Goal: Information Seeking & Learning: Learn about a topic

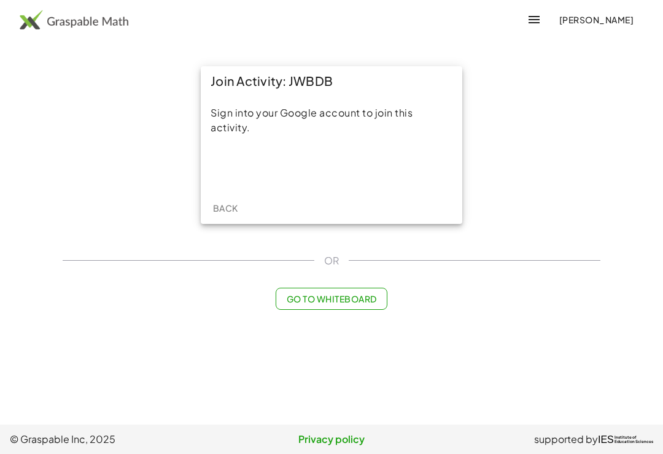
click at [364, 163] on div "Sign in with Google. Opens in new tab" at bounding box center [331, 167] width 113 height 27
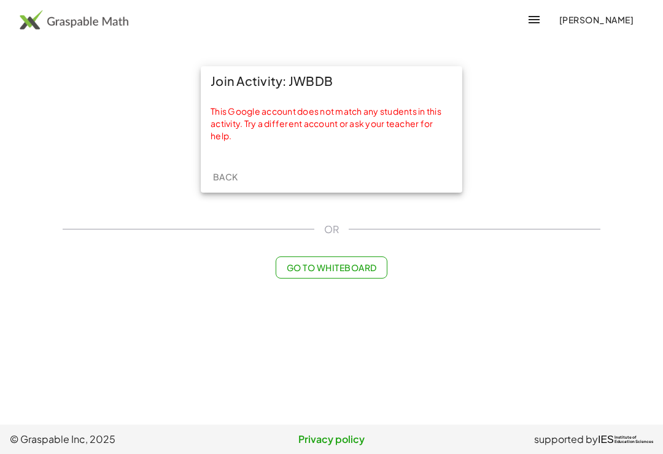
click at [232, 179] on span "Back" at bounding box center [224, 176] width 25 height 11
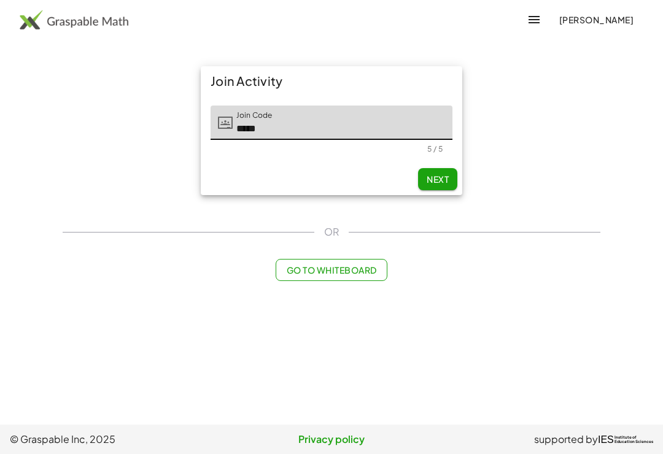
click at [434, 187] on button "Next" at bounding box center [437, 179] width 39 height 22
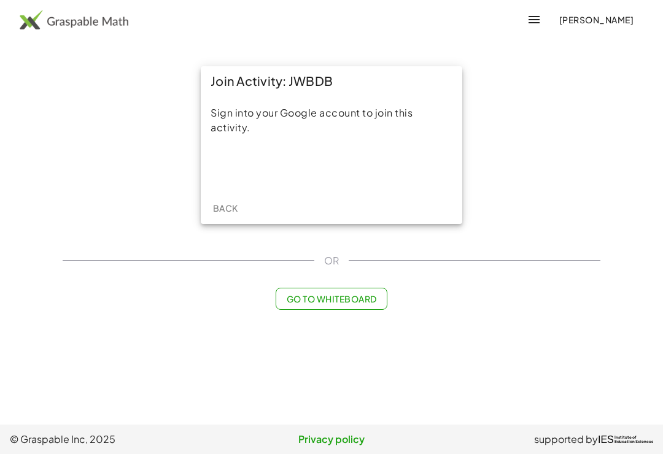
click at [377, 170] on div "Sign in with Google. Opens in new tab" at bounding box center [332, 167] width 138 height 27
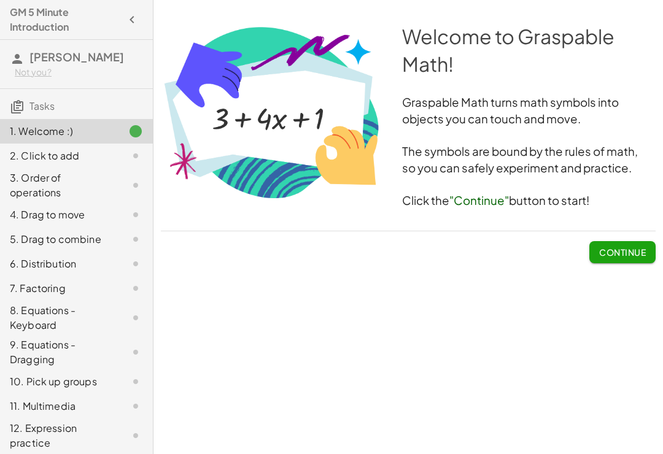
click at [621, 263] on button "Continue" at bounding box center [623, 252] width 66 height 22
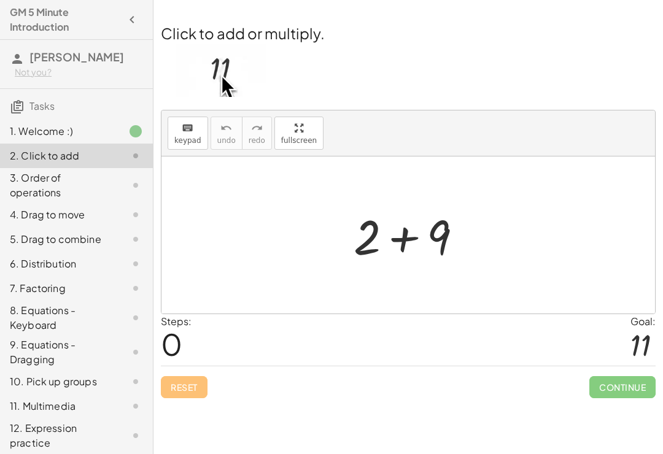
click at [642, 335] on div at bounding box center [641, 345] width 20 height 33
click at [0, 0] on div "Click to add or multiply. keyboard keypad undo undo redo redo fullscreen + 2 + …" at bounding box center [0, 0] width 0 height 0
click at [185, 149] on button "keyboard keypad" at bounding box center [188, 133] width 41 height 33
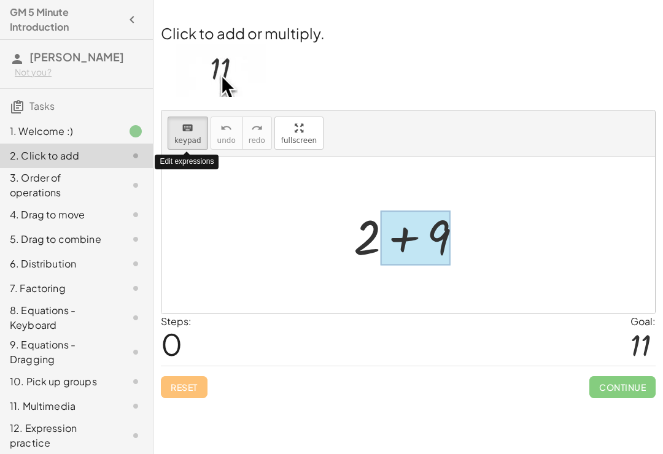
click at [417, 249] on div at bounding box center [416, 238] width 70 height 55
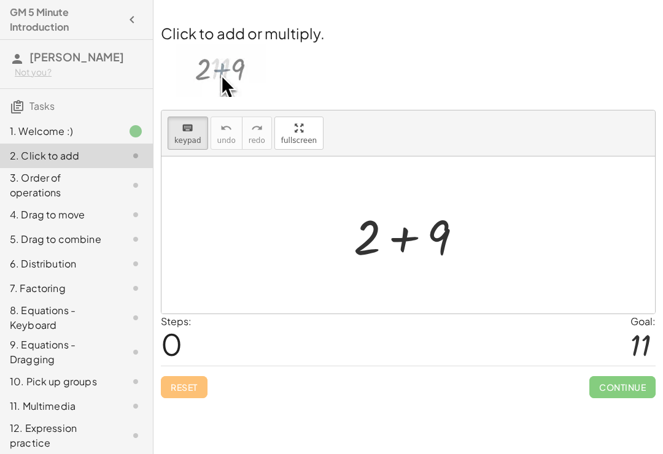
click at [373, 259] on div at bounding box center [413, 235] width 131 height 63
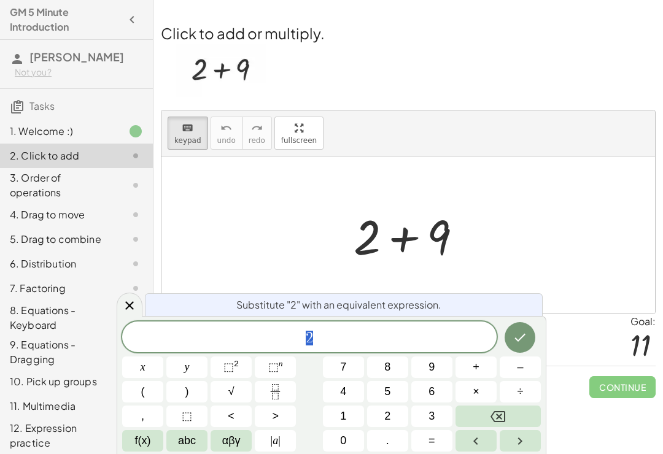
click at [372, 259] on div at bounding box center [413, 235] width 131 height 63
click at [453, 242] on div at bounding box center [413, 235] width 131 height 63
click at [419, 233] on div at bounding box center [413, 235] width 131 height 63
click at [442, 236] on div at bounding box center [413, 235] width 131 height 63
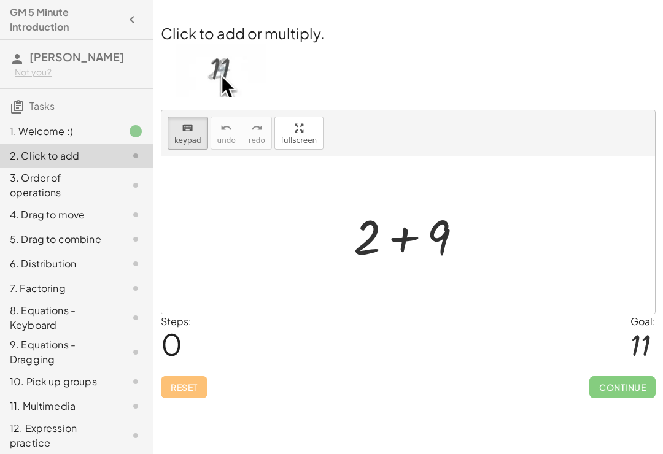
click at [457, 224] on div at bounding box center [413, 235] width 131 height 63
click at [432, 241] on div at bounding box center [413, 235] width 131 height 63
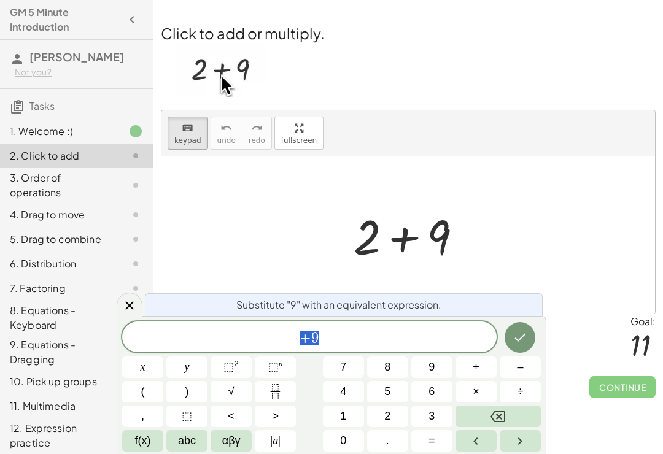
click at [435, 451] on button "=" at bounding box center [431, 440] width 41 height 21
click at [356, 414] on button "1" at bounding box center [343, 416] width 41 height 21
click at [522, 348] on button "Done" at bounding box center [520, 337] width 31 height 31
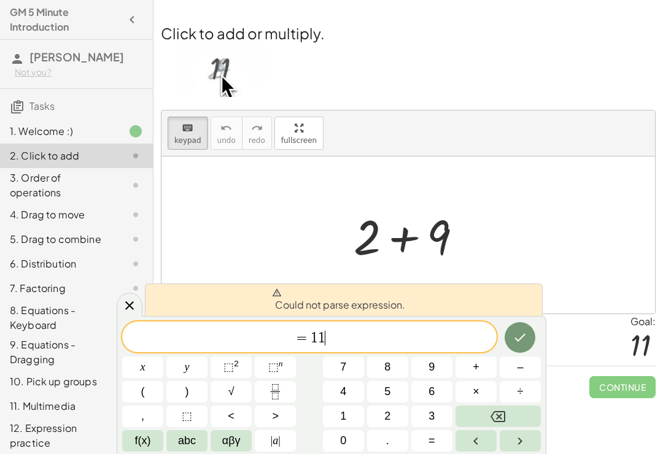
click at [513, 414] on button "Backspace" at bounding box center [498, 416] width 85 height 21
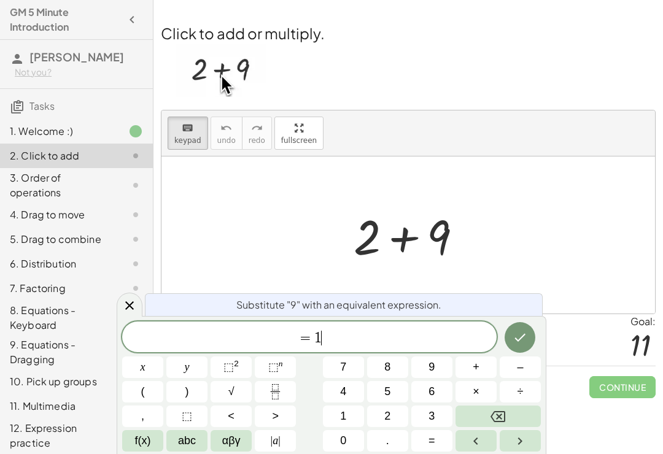
click at [513, 414] on button "Backspace" at bounding box center [498, 416] width 85 height 21
click at [507, 412] on button "Backspace" at bounding box center [498, 416] width 85 height 21
click at [507, 411] on button "Backspace" at bounding box center [498, 416] width 85 height 21
click at [507, 412] on button "Backspace" at bounding box center [498, 416] width 85 height 21
click at [353, 414] on button "1" at bounding box center [343, 416] width 41 height 21
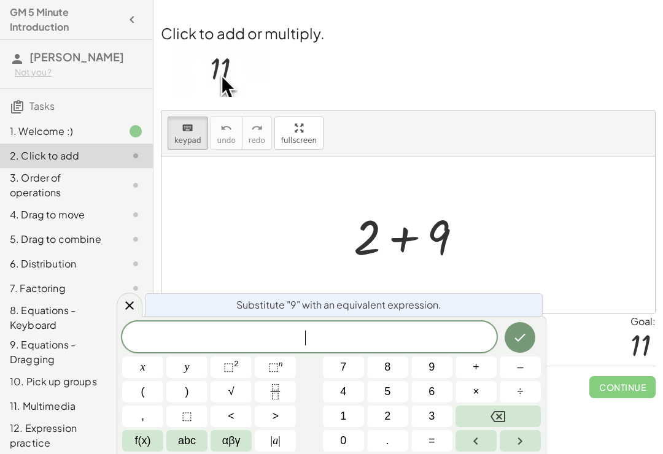
click at [353, 414] on button "1" at bounding box center [343, 416] width 41 height 21
click at [521, 338] on icon "Done" at bounding box center [520, 338] width 11 height 8
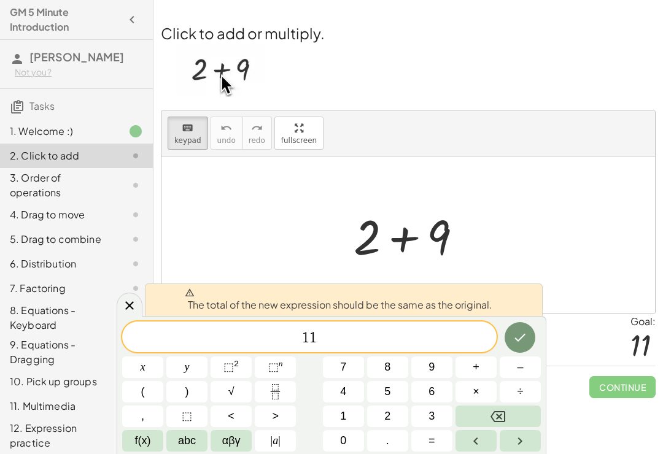
click at [502, 414] on icon "Backspace" at bounding box center [498, 416] width 15 height 11
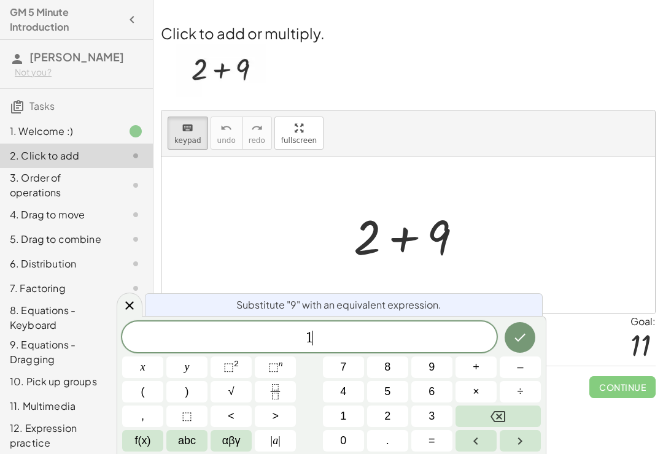
click at [501, 413] on icon "Backspace" at bounding box center [498, 417] width 15 height 15
click at [495, 418] on icon "Backspace" at bounding box center [498, 417] width 15 height 15
click at [390, 416] on span "2" at bounding box center [387, 416] width 6 height 17
click at [483, 359] on button "+" at bounding box center [476, 367] width 41 height 21
click at [501, 426] on button "Backspace" at bounding box center [498, 416] width 85 height 21
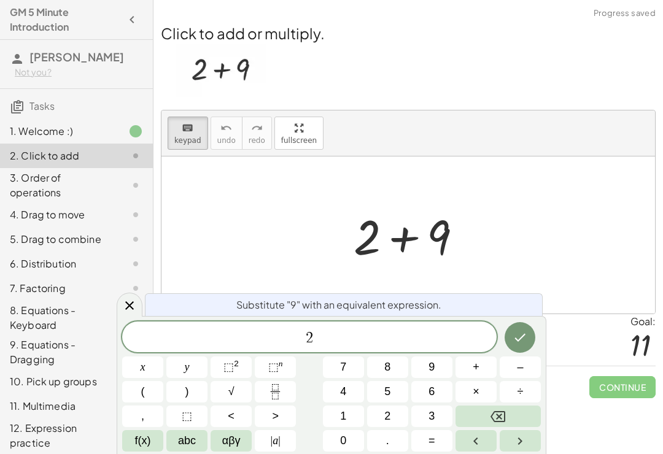
click at [478, 366] on span "+" at bounding box center [476, 367] width 7 height 17
click at [436, 369] on button "9" at bounding box center [431, 367] width 41 height 21
click at [443, 451] on button "=" at bounding box center [431, 440] width 41 height 21
click at [346, 411] on span "1" at bounding box center [343, 416] width 6 height 17
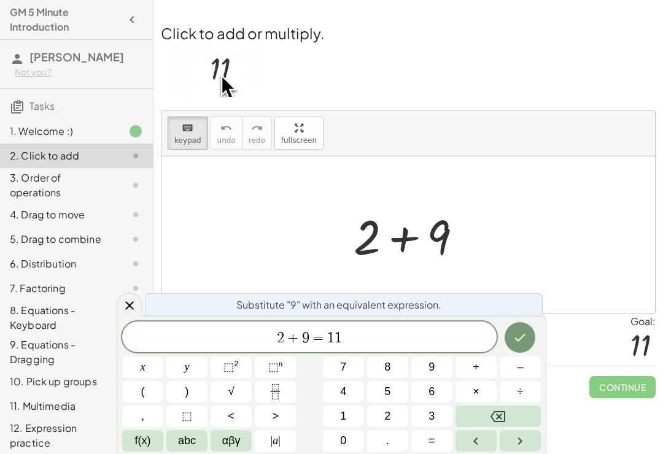
click at [529, 451] on button "Right arrow" at bounding box center [520, 440] width 41 height 21
click at [515, 359] on button "–" at bounding box center [520, 367] width 41 height 21
click at [515, 337] on icon "Done" at bounding box center [520, 337] width 15 height 15
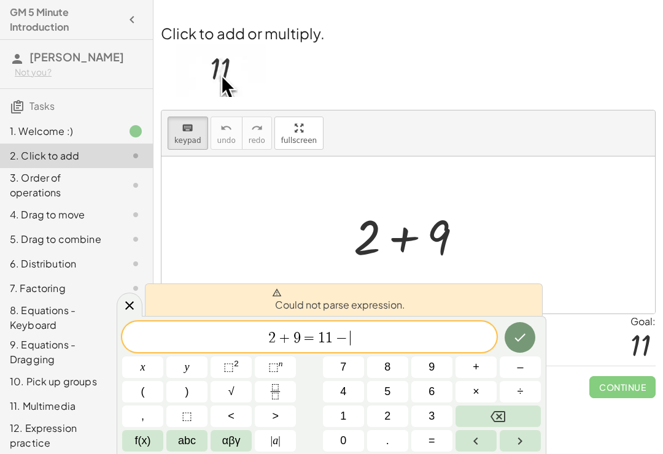
click at [505, 420] on icon "Backspace" at bounding box center [498, 416] width 15 height 11
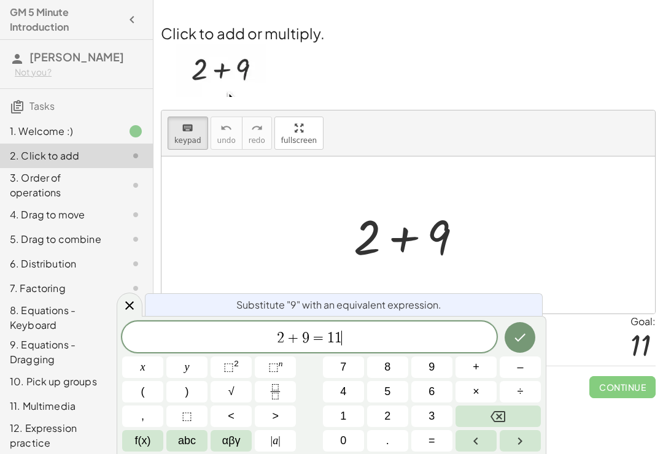
click at [523, 346] on button "Done" at bounding box center [520, 337] width 31 height 31
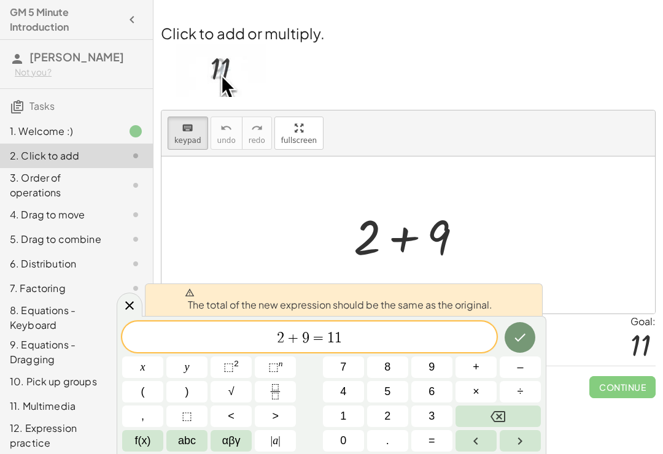
click at [515, 341] on icon "Done" at bounding box center [520, 337] width 15 height 15
click at [492, 417] on icon "Backspace" at bounding box center [498, 416] width 15 height 11
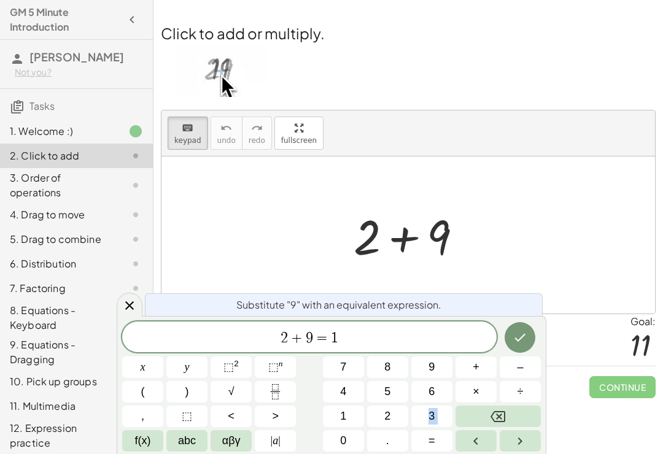
click at [502, 416] on icon "Backspace" at bounding box center [498, 417] width 15 height 15
click at [502, 415] on icon "Backspace" at bounding box center [498, 416] width 15 height 11
click at [504, 411] on icon "Backspace" at bounding box center [498, 416] width 15 height 11
click at [503, 413] on icon "Backspace" at bounding box center [498, 417] width 15 height 15
click at [504, 413] on icon "Backspace" at bounding box center [498, 417] width 15 height 15
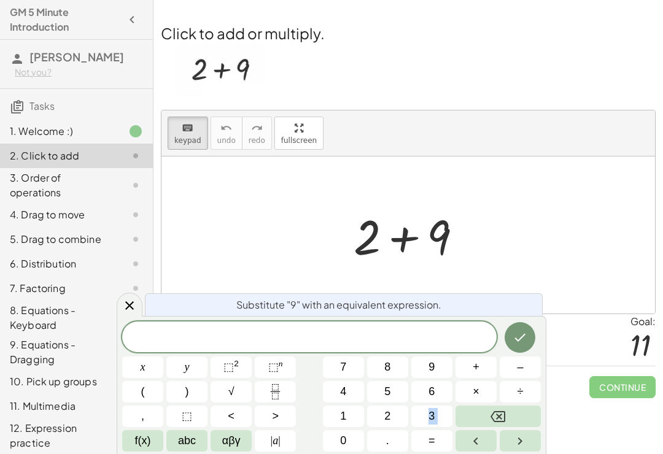
click at [621, 295] on div at bounding box center [408, 235] width 494 height 157
click at [121, 313] on div at bounding box center [130, 305] width 26 height 24
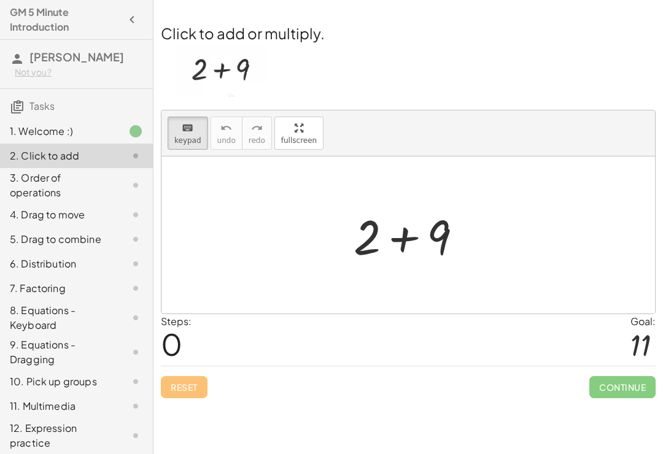
click at [177, 351] on span "0" at bounding box center [171, 343] width 21 height 37
click at [172, 338] on span "0" at bounding box center [171, 343] width 21 height 37
click at [615, 384] on span "Continue" at bounding box center [623, 387] width 66 height 22
click at [634, 338] on div at bounding box center [641, 345] width 20 height 33
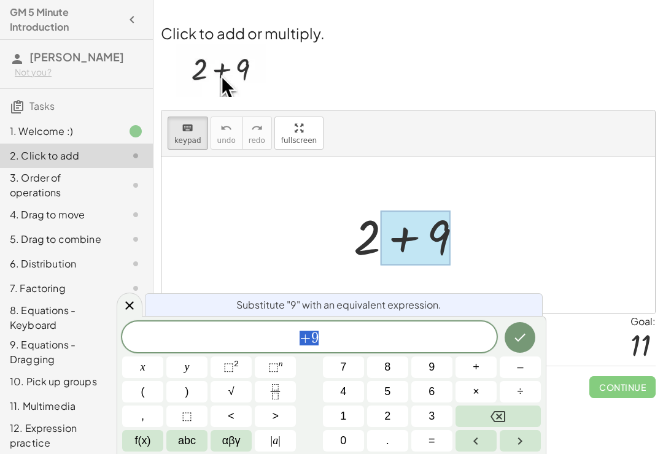
click at [469, 230] on div at bounding box center [413, 235] width 131 height 63
click at [349, 243] on div at bounding box center [413, 235] width 131 height 63
click at [377, 243] on div at bounding box center [413, 235] width 131 height 63
click at [372, 252] on div at bounding box center [413, 235] width 131 height 63
click at [532, 335] on button "Done" at bounding box center [520, 337] width 31 height 31
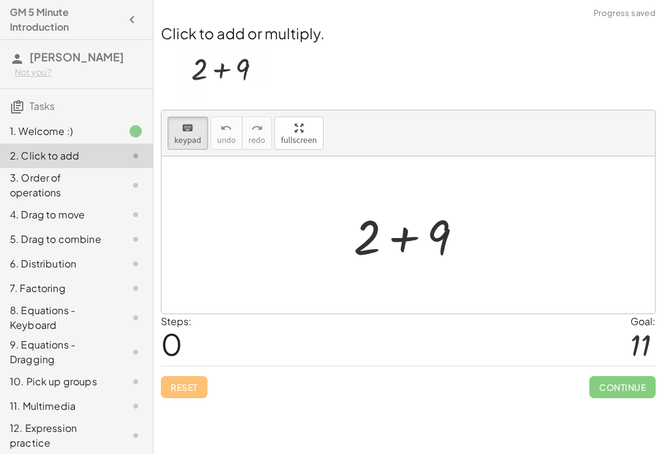
click at [620, 376] on span "Continue" at bounding box center [623, 387] width 66 height 22
click at [439, 233] on div at bounding box center [413, 235] width 131 height 63
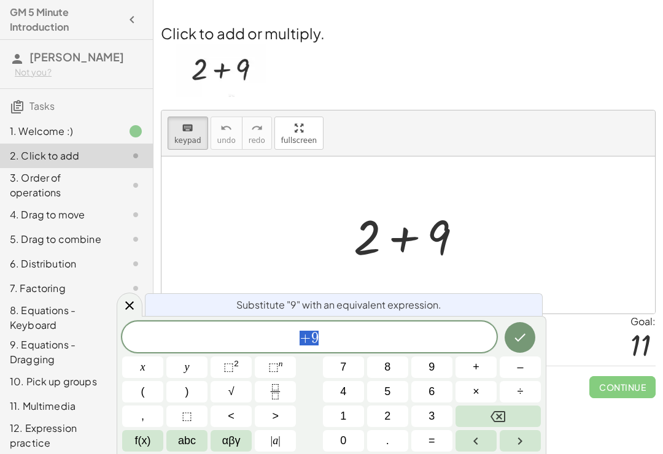
click at [432, 342] on span "+ 9" at bounding box center [309, 338] width 375 height 17
click at [437, 341] on span "+ 9 ​" at bounding box center [309, 338] width 375 height 17
click at [430, 447] on span "=" at bounding box center [432, 441] width 7 height 17
click at [349, 408] on button "1" at bounding box center [343, 416] width 41 height 21
click at [348, 408] on button "1" at bounding box center [343, 416] width 41 height 21
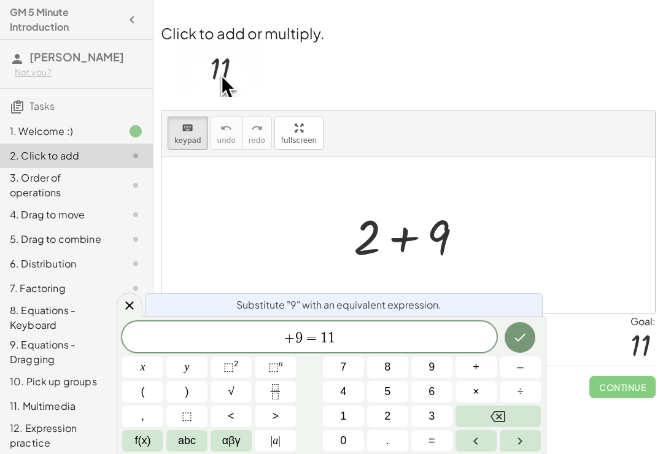
click at [518, 347] on button "Done" at bounding box center [520, 337] width 31 height 31
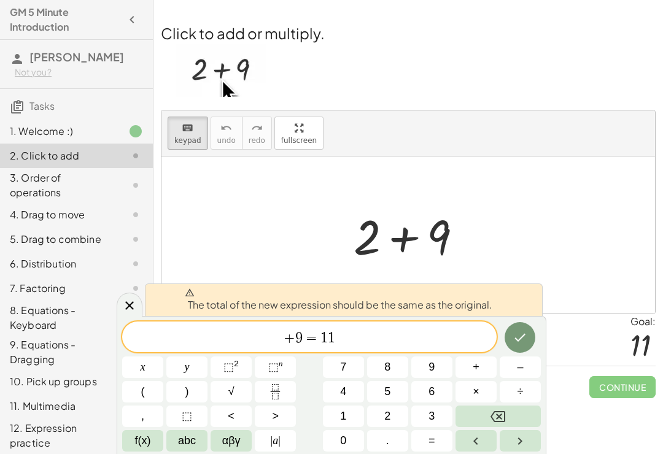
click at [526, 330] on icon "Done" at bounding box center [520, 337] width 15 height 15
click at [522, 325] on button "Done" at bounding box center [520, 337] width 31 height 31
click at [586, 413] on div "Welcome to Graspable Math! Graspable Math turns math symbols into objects you c…" at bounding box center [409, 227] width 510 height 454
click at [510, 411] on button "Backspace" at bounding box center [498, 416] width 85 height 21
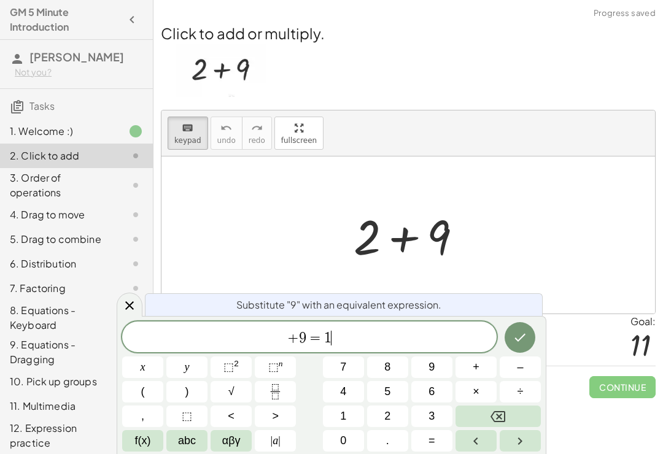
click at [509, 411] on button "Backspace" at bounding box center [498, 416] width 85 height 21
click at [505, 411] on icon "Backspace" at bounding box center [498, 416] width 15 height 11
click at [382, 220] on div at bounding box center [413, 235] width 131 height 63
click at [387, 248] on div at bounding box center [413, 235] width 131 height 63
click at [129, 298] on div at bounding box center [130, 305] width 26 height 24
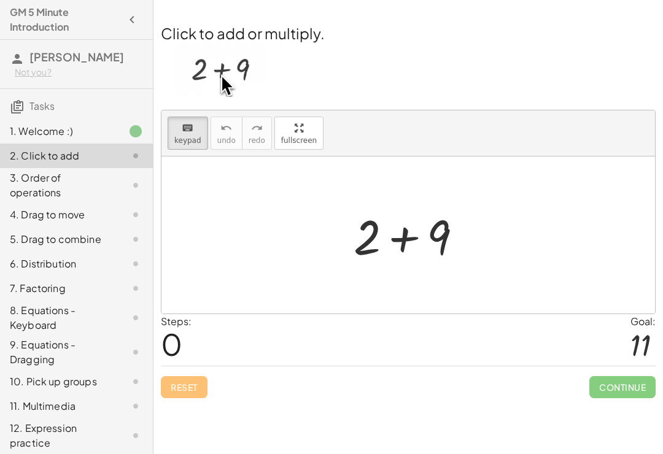
click at [417, 227] on div at bounding box center [413, 235] width 131 height 63
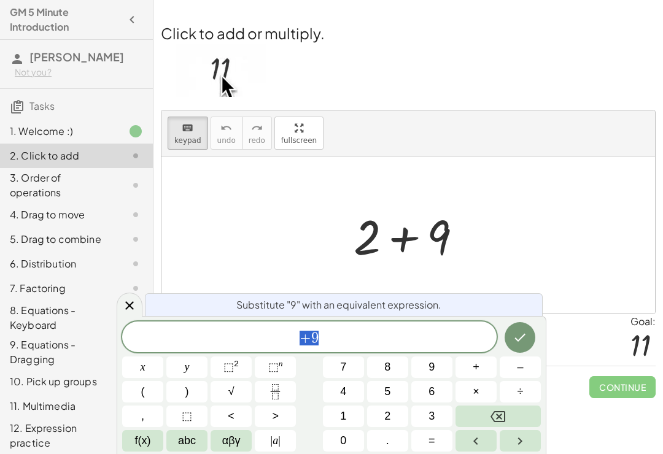
click at [384, 241] on div at bounding box center [413, 235] width 131 height 63
click at [532, 338] on button "Done" at bounding box center [520, 337] width 31 height 31
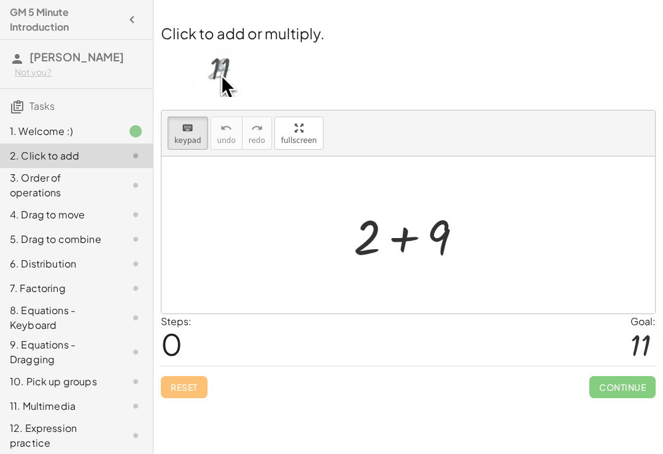
click at [427, 228] on div at bounding box center [413, 235] width 131 height 63
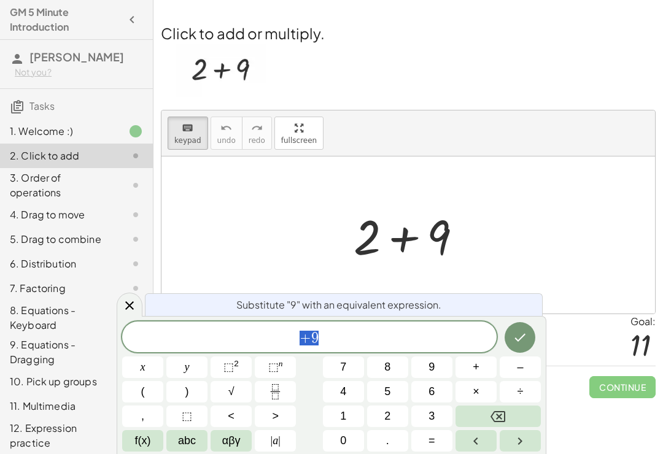
click at [519, 340] on icon "Done" at bounding box center [520, 338] width 11 height 8
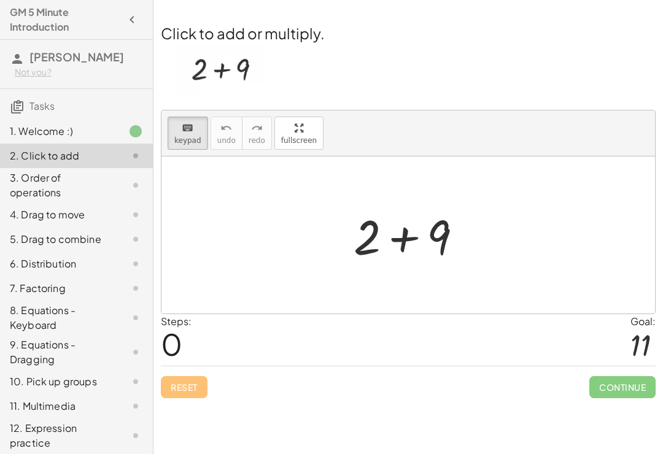
click at [106, 190] on div "3. Order of operations" at bounding box center [59, 185] width 99 height 29
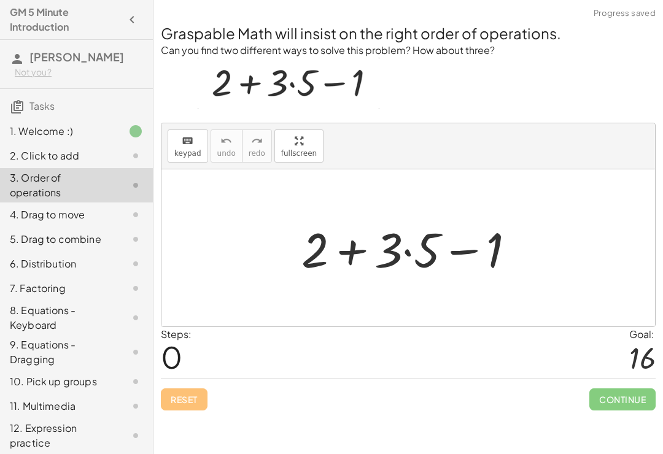
click at [112, 168] on div "1. Welcome :)" at bounding box center [76, 185] width 153 height 34
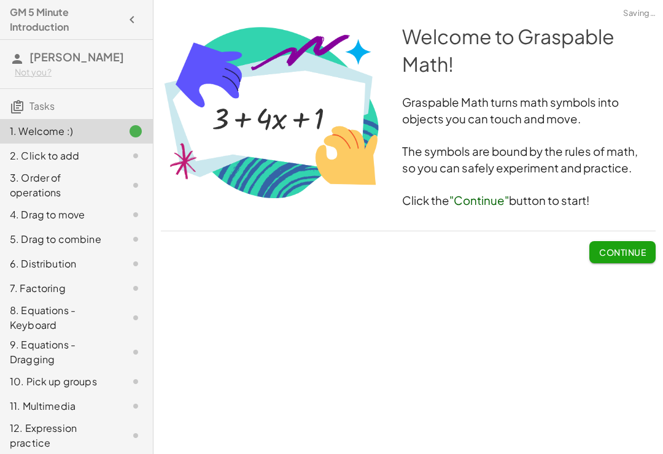
click at [622, 246] on button "Continue" at bounding box center [623, 252] width 66 height 22
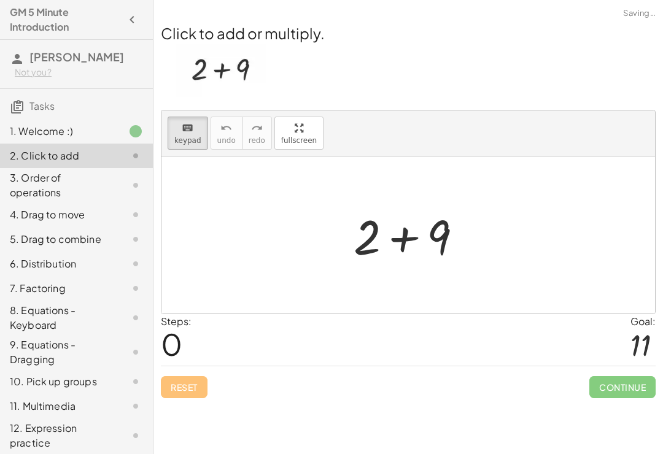
click at [426, 225] on div at bounding box center [413, 235] width 131 height 63
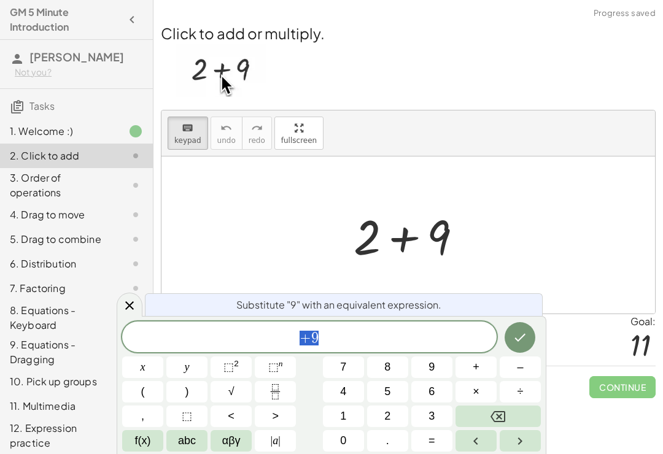
click at [526, 337] on icon "Done" at bounding box center [520, 337] width 15 height 15
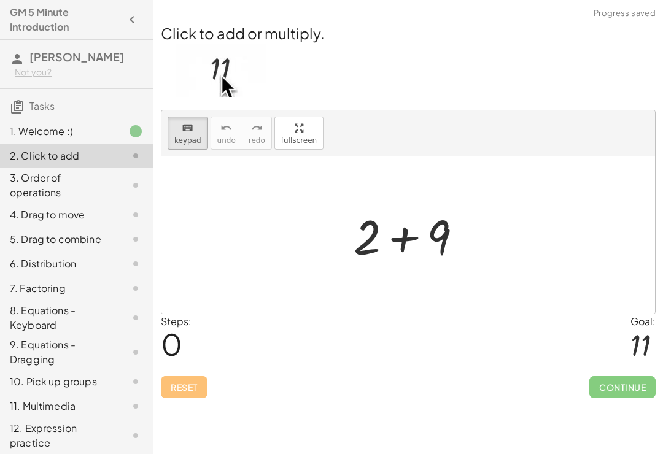
click at [403, 241] on div at bounding box center [413, 235] width 131 height 63
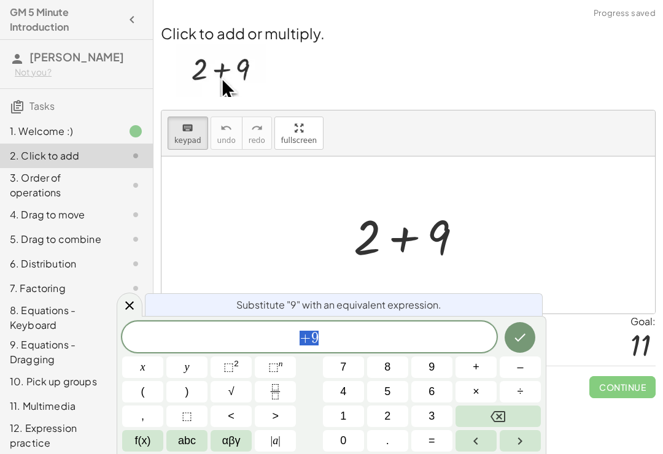
click at [405, 233] on div at bounding box center [413, 235] width 131 height 63
click at [407, 228] on div at bounding box center [413, 235] width 131 height 63
click at [408, 230] on div at bounding box center [413, 235] width 131 height 63
click at [409, 238] on div at bounding box center [413, 235] width 131 height 63
click at [405, 252] on div at bounding box center [413, 235] width 131 height 63
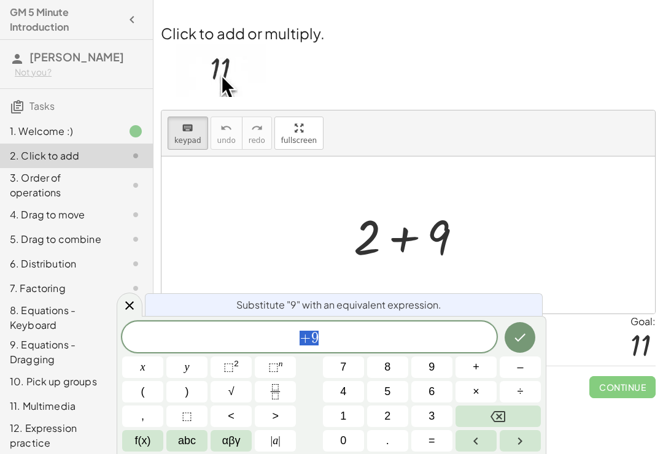
click at [405, 252] on div at bounding box center [413, 235] width 131 height 63
click at [481, 367] on button "+" at bounding box center [476, 367] width 41 height 21
click at [350, 406] on button "1" at bounding box center [343, 416] width 41 height 21
click at [349, 406] on button "1" at bounding box center [343, 416] width 41 height 21
click at [435, 448] on span "=" at bounding box center [432, 441] width 7 height 17
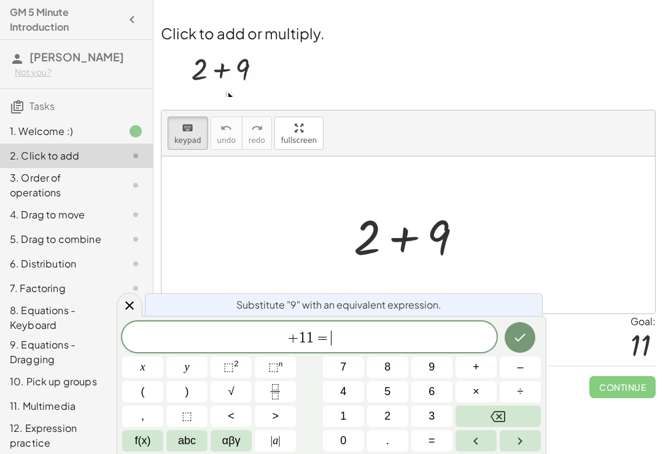
click at [513, 417] on button "Backspace" at bounding box center [498, 416] width 85 height 21
click at [521, 335] on icon "Done" at bounding box center [520, 337] width 15 height 15
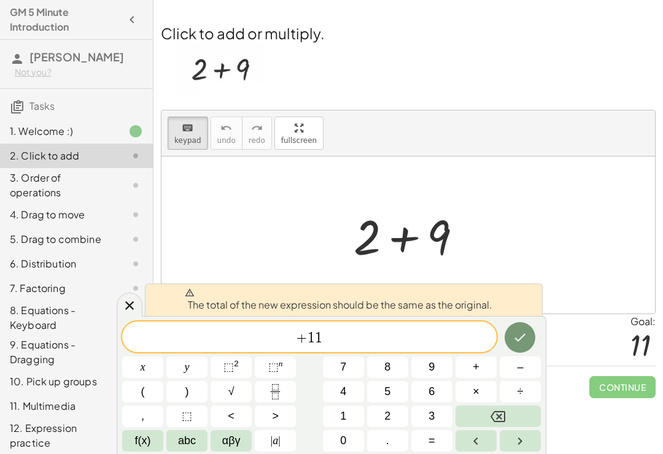
click at [516, 339] on icon "Done" at bounding box center [520, 338] width 11 height 8
click at [515, 339] on icon "Done" at bounding box center [520, 337] width 15 height 15
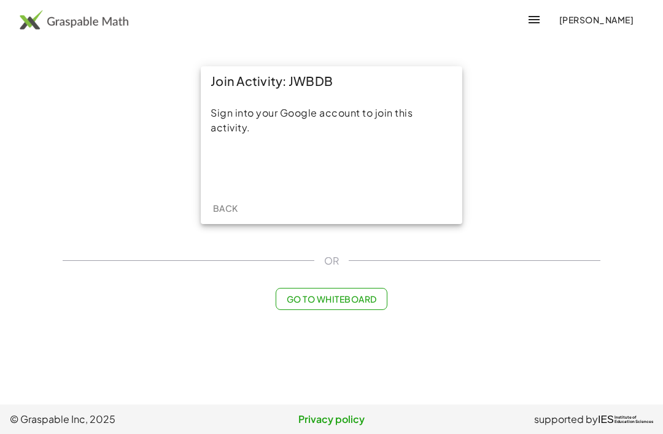
click at [359, 168] on div "Sign in with Google. Opens in new tab" at bounding box center [331, 167] width 113 height 27
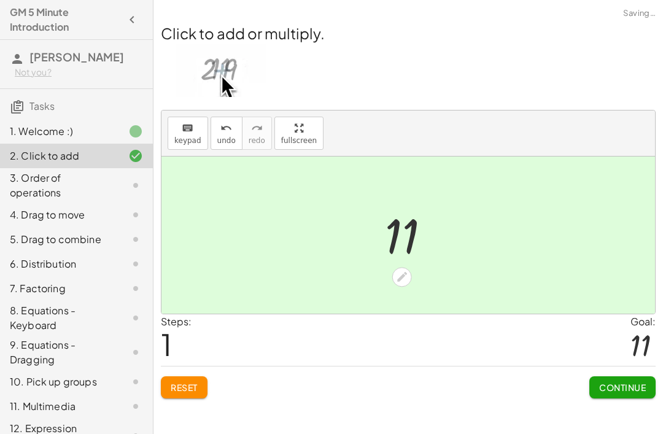
click at [618, 396] on button "Continue" at bounding box center [623, 387] width 66 height 22
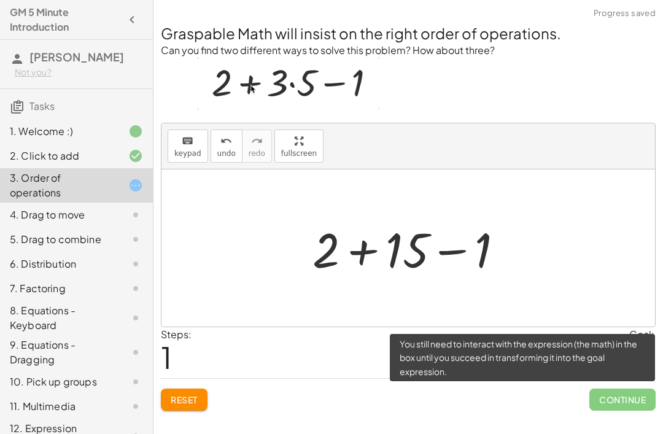
click at [616, 407] on span "Continue" at bounding box center [623, 400] width 66 height 22
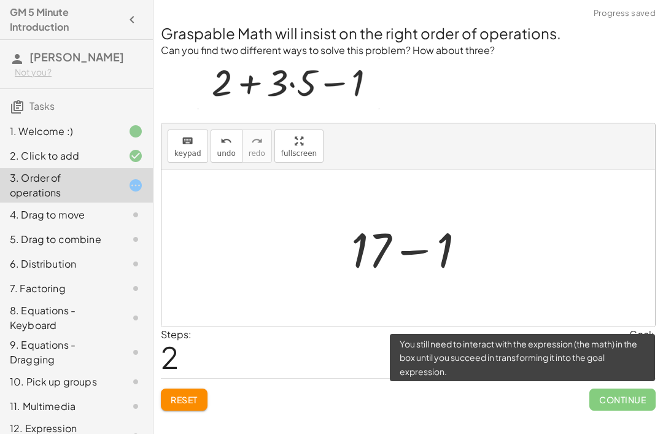
click at [637, 402] on span "Continue" at bounding box center [623, 400] width 66 height 22
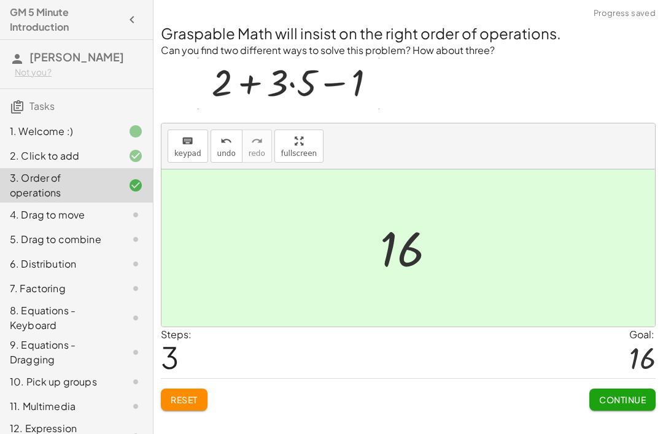
click at [623, 404] on span "Continue" at bounding box center [622, 399] width 47 height 11
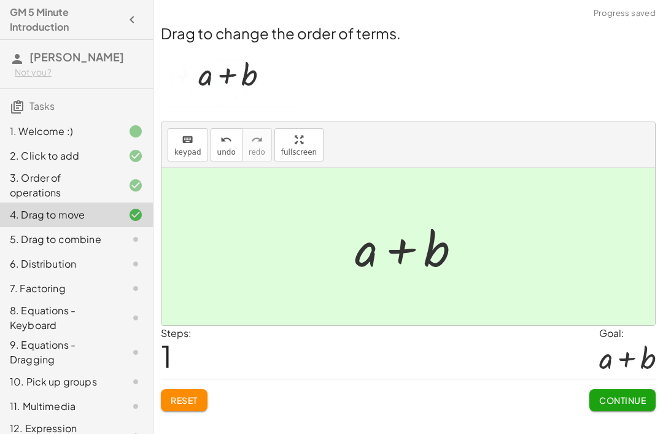
click at [620, 408] on button "Continue" at bounding box center [623, 400] width 66 height 22
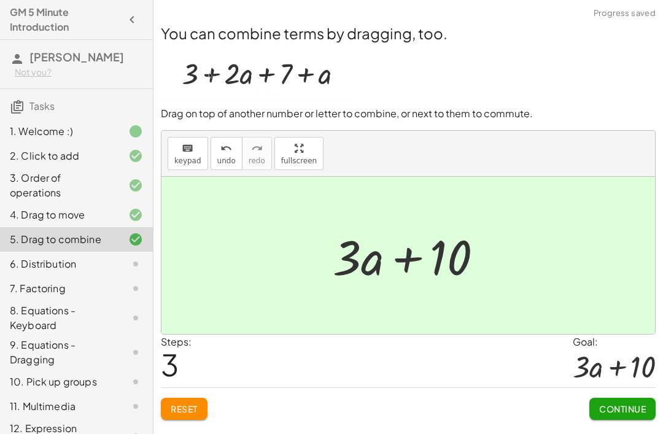
click at [617, 411] on span "Continue" at bounding box center [622, 408] width 47 height 11
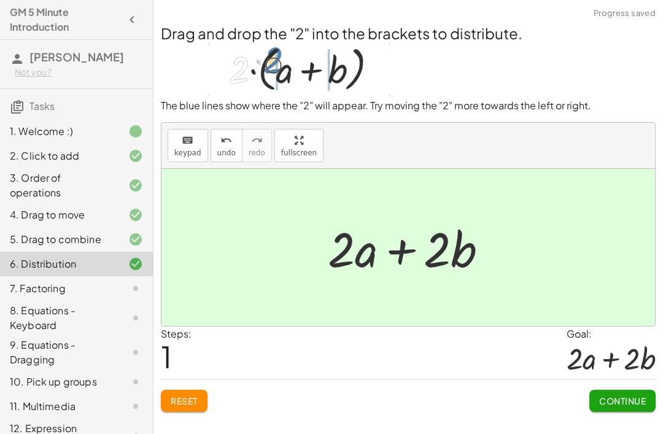
click at [620, 405] on span "Continue" at bounding box center [622, 400] width 47 height 11
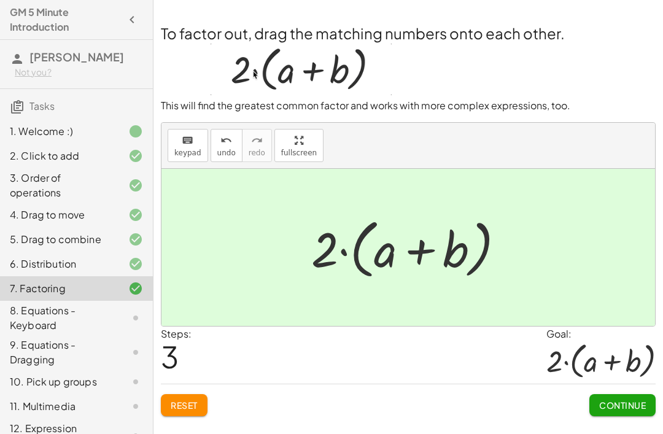
click at [636, 413] on button "Continue" at bounding box center [623, 405] width 66 height 22
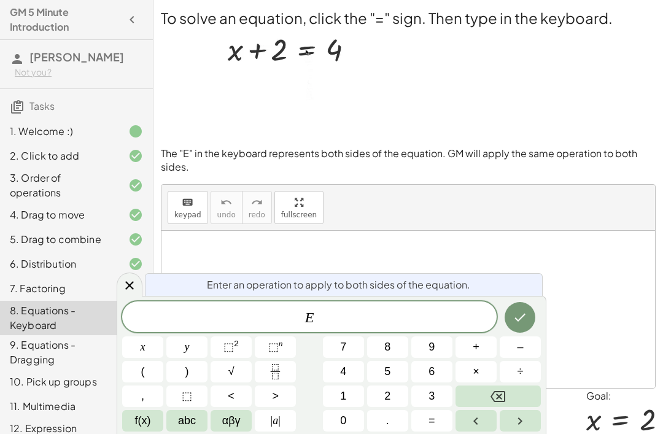
click at [532, 349] on button "–" at bounding box center [520, 347] width 41 height 21
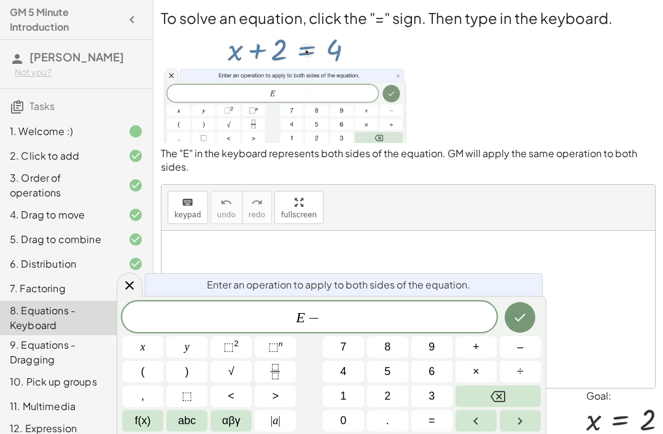
click at [394, 428] on button "." at bounding box center [387, 420] width 41 height 21
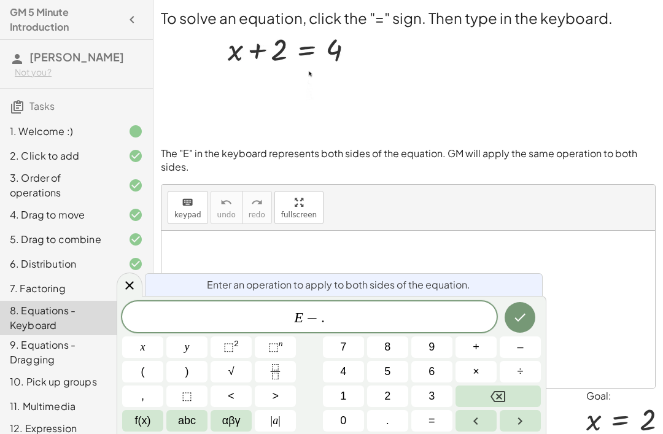
click at [489, 395] on button "Backspace" at bounding box center [498, 396] width 85 height 21
click at [397, 395] on button "2" at bounding box center [387, 396] width 41 height 21
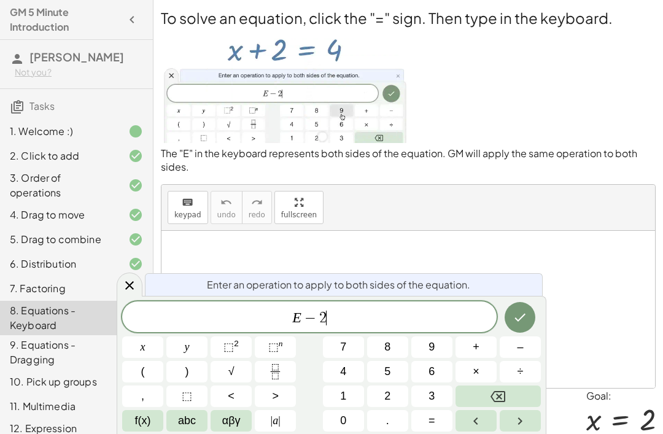
click at [529, 316] on button "Done" at bounding box center [520, 317] width 31 height 31
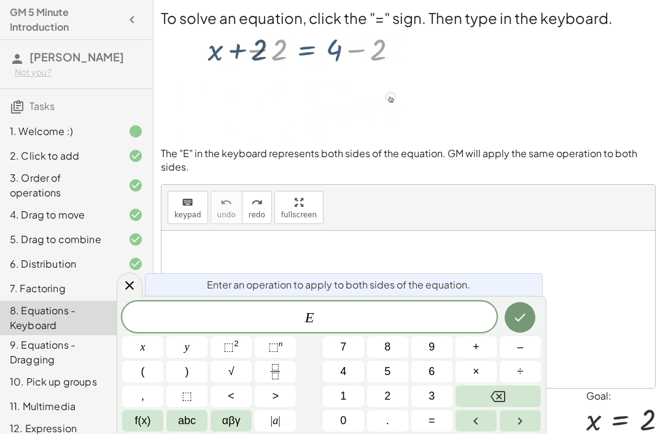
click at [523, 347] on button "–" at bounding box center [520, 347] width 41 height 21
click at [389, 402] on span "2" at bounding box center [387, 396] width 6 height 17
click at [529, 350] on button "–" at bounding box center [520, 347] width 41 height 21
click at [395, 397] on button "2" at bounding box center [387, 396] width 41 height 21
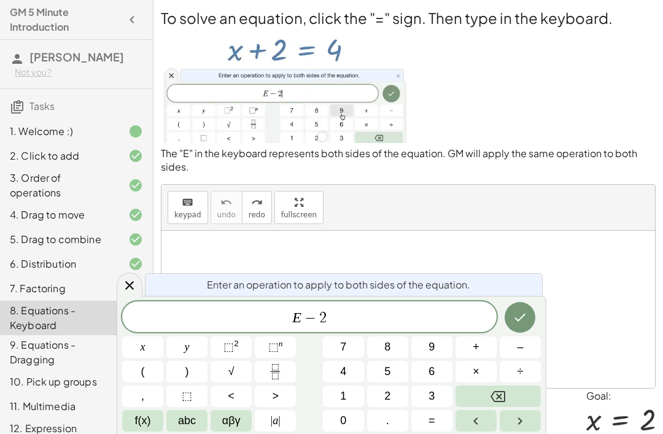
click at [527, 320] on icon "Done" at bounding box center [520, 317] width 15 height 15
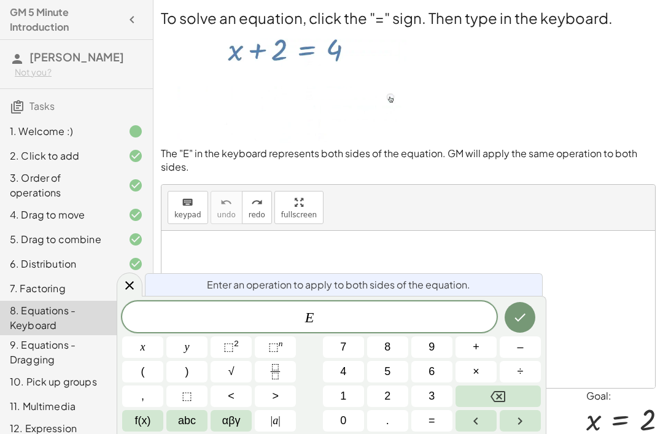
click at [523, 343] on button "–" at bounding box center [520, 347] width 41 height 21
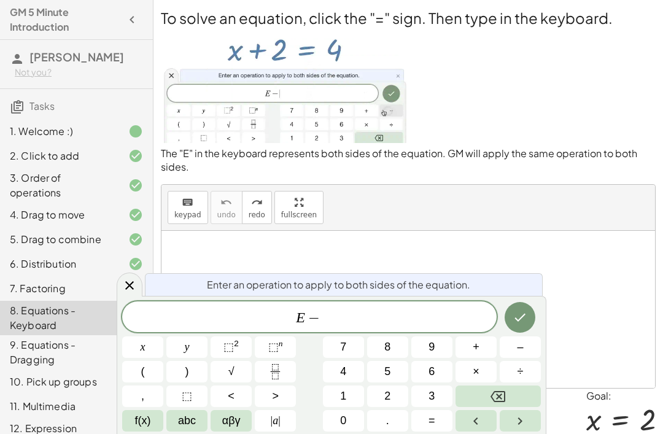
click at [385, 396] on span "2" at bounding box center [387, 396] width 6 height 17
click at [513, 319] on icon "Done" at bounding box center [520, 317] width 15 height 15
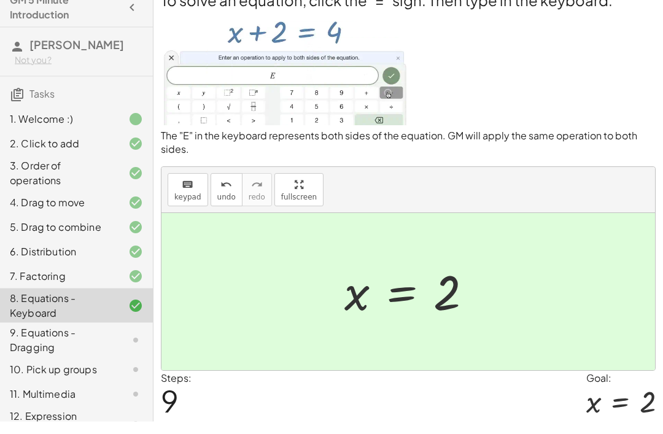
scroll to position [5, 0]
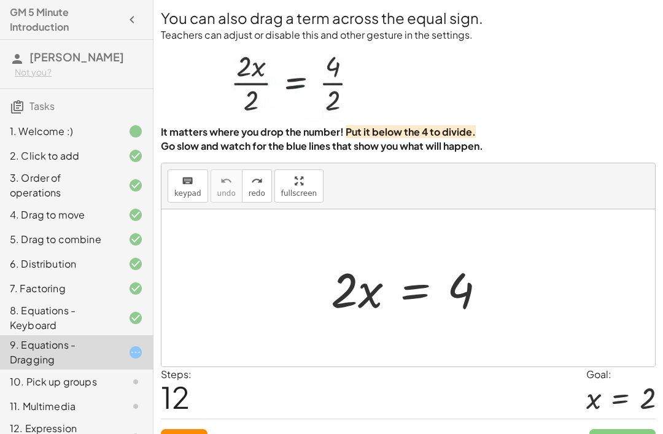
scroll to position [0, 0]
click at [59, 389] on div "10. Pick up groups" at bounding box center [59, 382] width 99 height 15
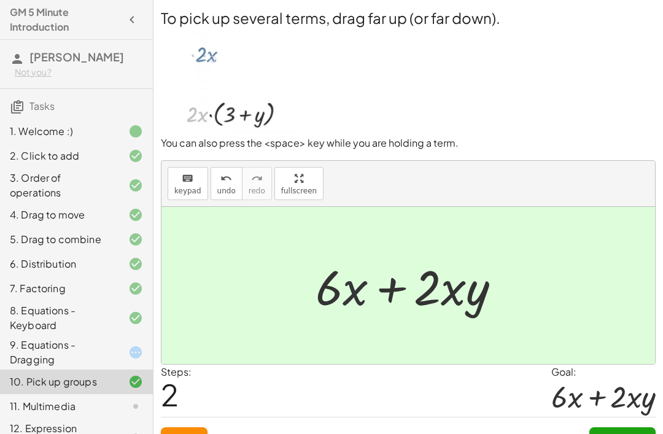
click at [621, 434] on span "Continue" at bounding box center [622, 438] width 47 height 11
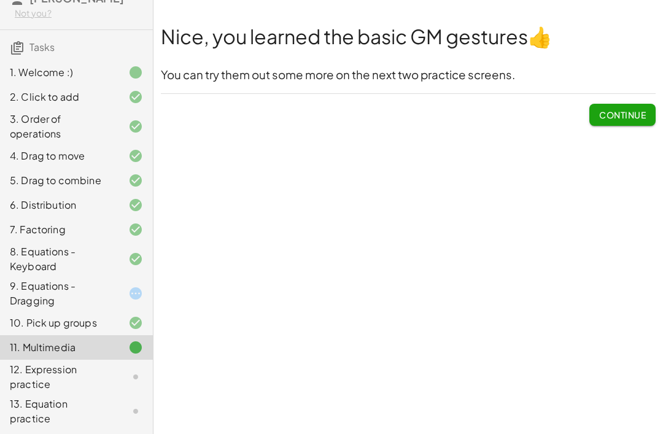
scroll to position [58, 0]
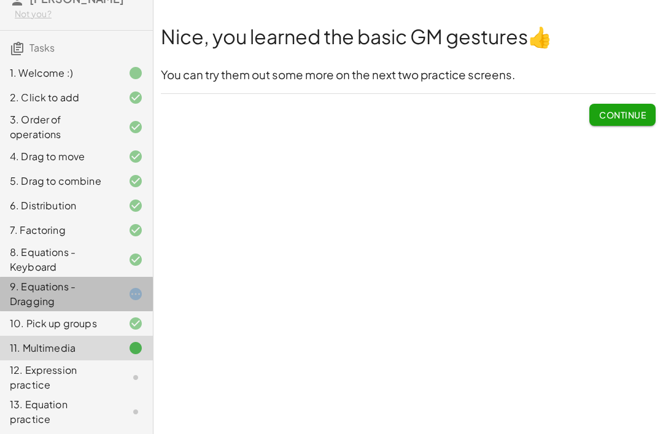
click at [105, 308] on div "9. Equations - Dragging" at bounding box center [59, 293] width 99 height 29
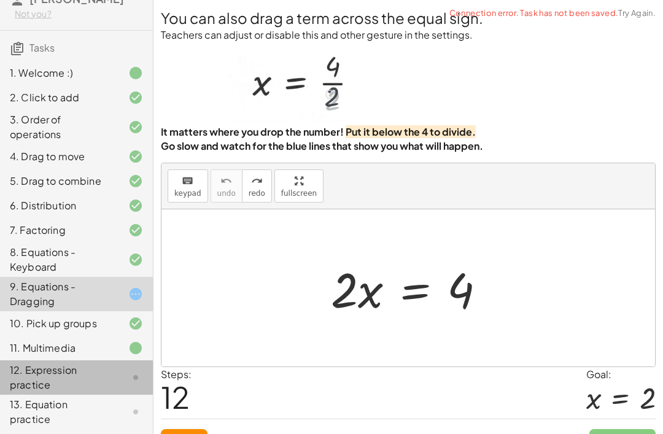
click at [79, 392] on div "12. Expression practice" at bounding box center [59, 377] width 99 height 29
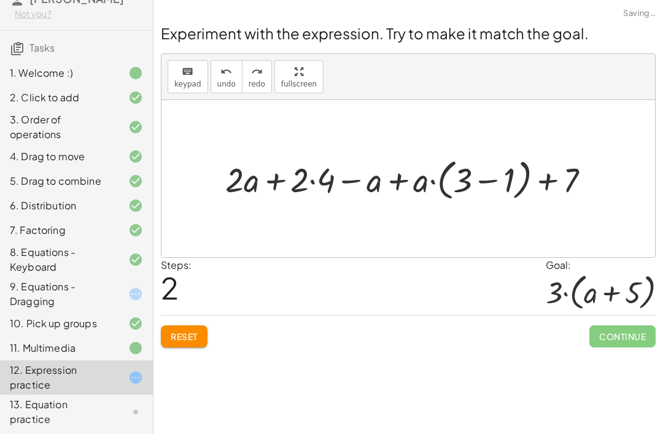
click at [93, 297] on div "9. Equations - Dragging" at bounding box center [59, 293] width 99 height 29
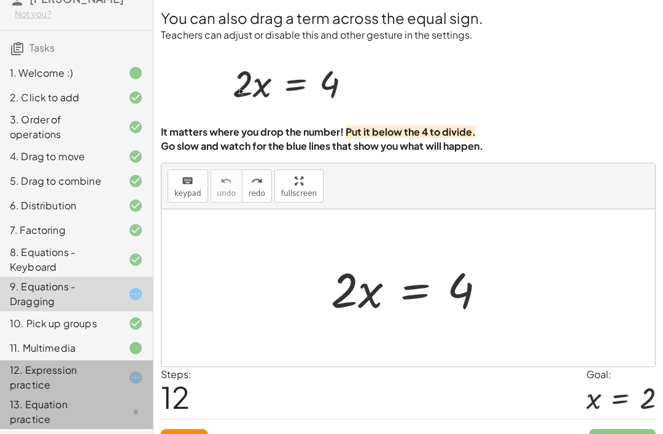
click at [104, 419] on div "13. Equation practice" at bounding box center [59, 411] width 99 height 29
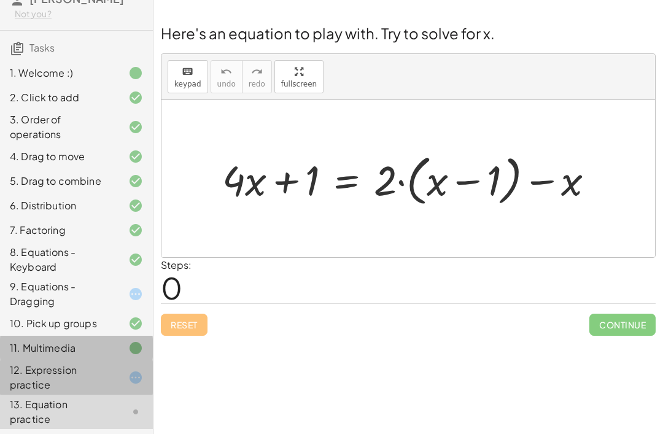
click at [93, 356] on div "11. Multimedia" at bounding box center [59, 348] width 99 height 15
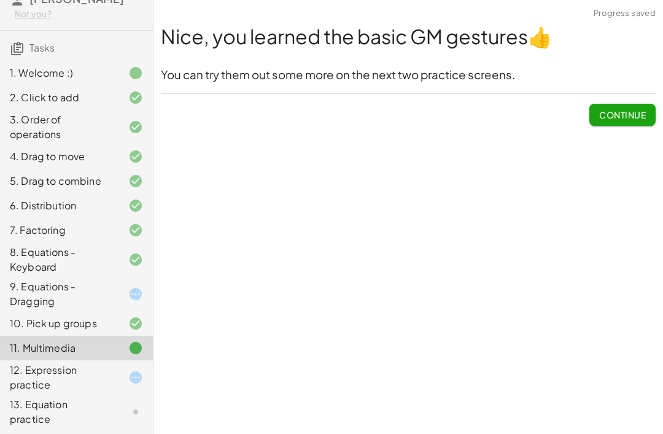
click at [88, 390] on div "12. Expression practice" at bounding box center [59, 377] width 99 height 29
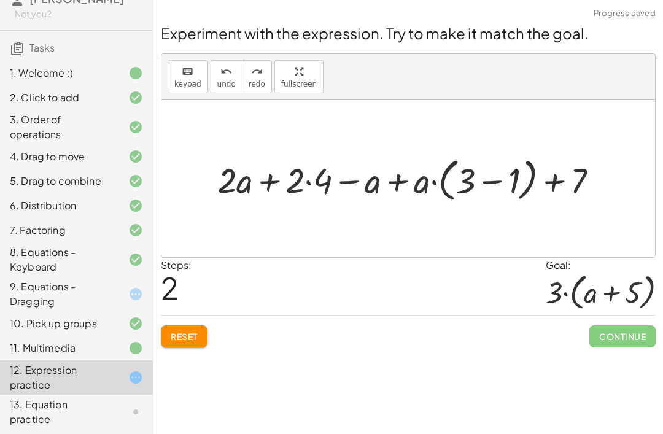
click at [99, 356] on div "11. Multimedia" at bounding box center [59, 348] width 99 height 15
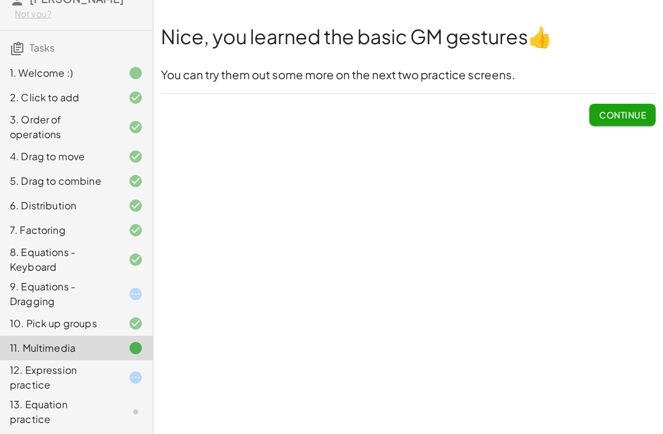
click at [562, 289] on div "Welcome to Graspable Math! Graspable Math turns math symbols into objects you c…" at bounding box center [409, 217] width 510 height 434
click at [640, 12] on link "Try Again." at bounding box center [636, 13] width 37 height 10
click at [640, 12] on span "Connection error. Task has not been saved." at bounding box center [570, 13] width 169 height 12
click at [36, 331] on div "10. Pick up groups" at bounding box center [59, 323] width 99 height 15
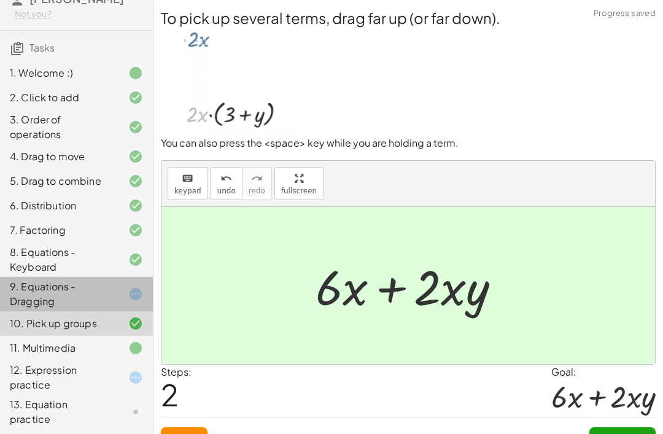
click at [39, 300] on div "9. Equations - Dragging" at bounding box center [59, 293] width 99 height 29
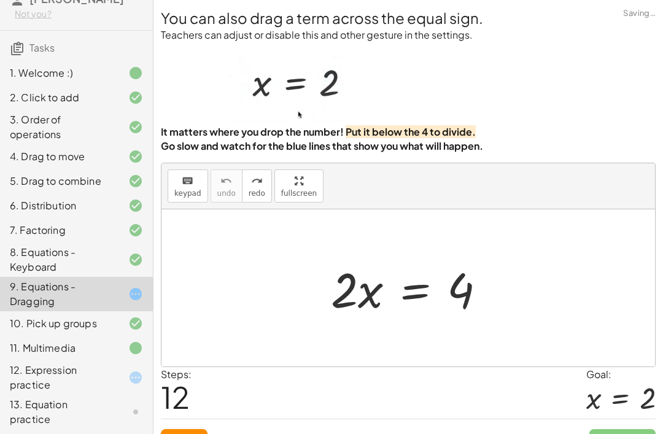
click at [35, 238] on div "7. Factoring" at bounding box center [59, 230] width 99 height 15
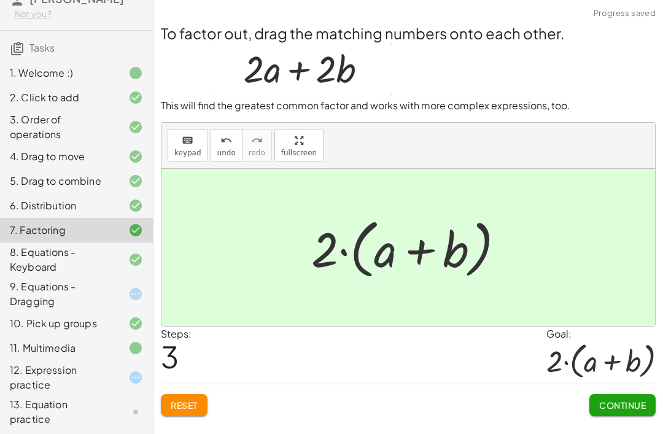
click at [29, 80] on div "1. Welcome :)" at bounding box center [59, 73] width 99 height 15
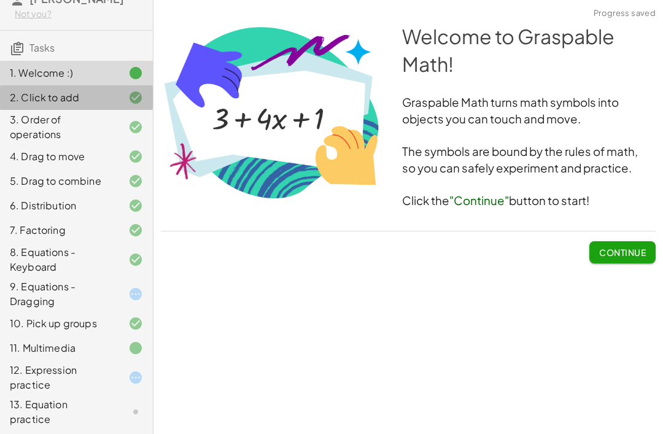
click at [25, 105] on div "2. Click to add" at bounding box center [59, 97] width 99 height 15
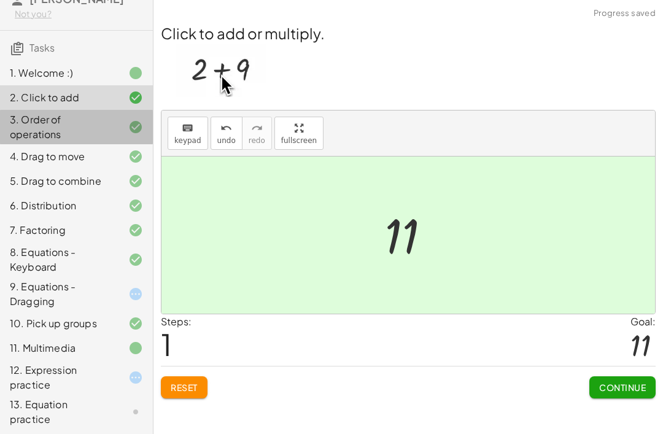
click at [37, 139] on div "3. Order of operations" at bounding box center [59, 126] width 99 height 29
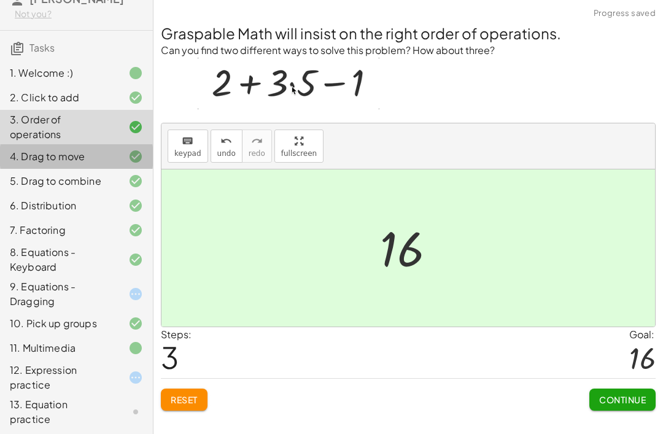
click at [31, 164] on div "4. Drag to move" at bounding box center [59, 156] width 99 height 15
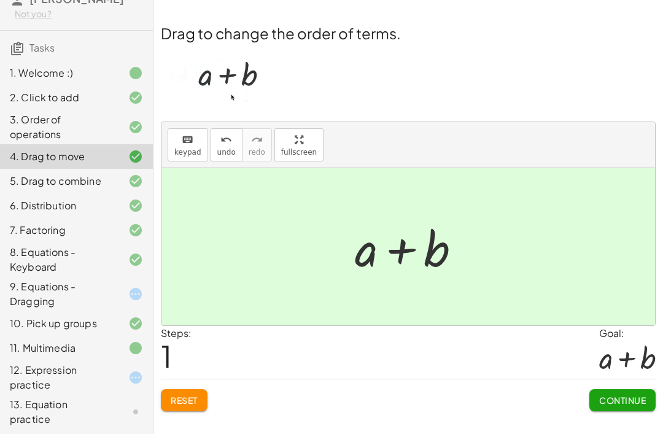
click at [68, 189] on div "5. Drag to combine" at bounding box center [59, 181] width 99 height 15
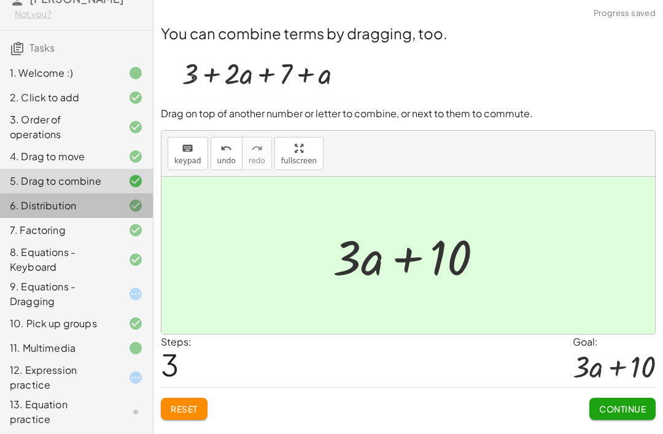
click at [56, 213] on div "6. Distribution" at bounding box center [59, 205] width 99 height 15
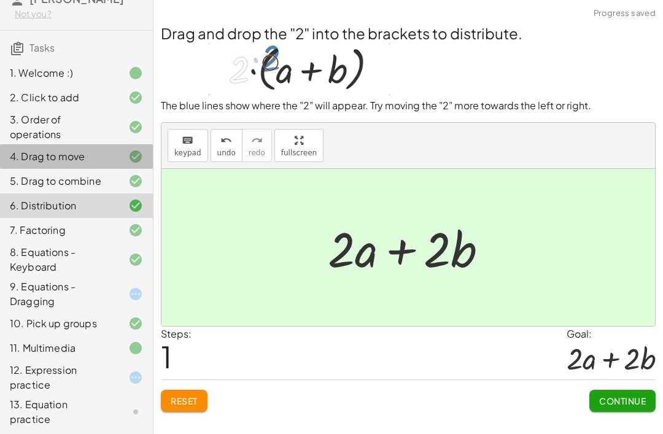
click at [39, 164] on div "4. Drag to move" at bounding box center [59, 156] width 99 height 15
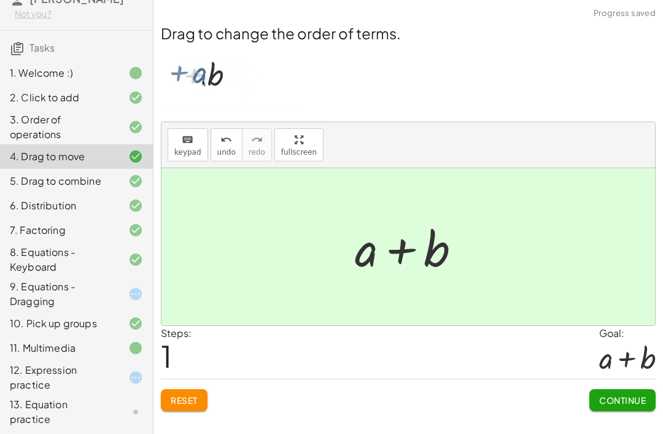
click at [42, 277] on div "7. Factoring" at bounding box center [76, 294] width 153 height 34
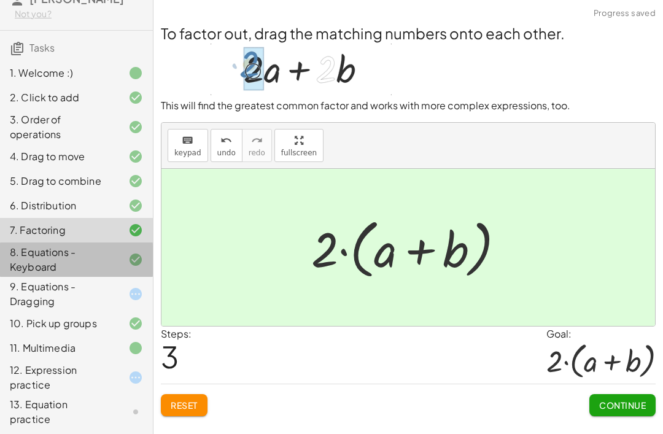
click at [34, 267] on div "8. Equations - Keyboard" at bounding box center [59, 259] width 99 height 29
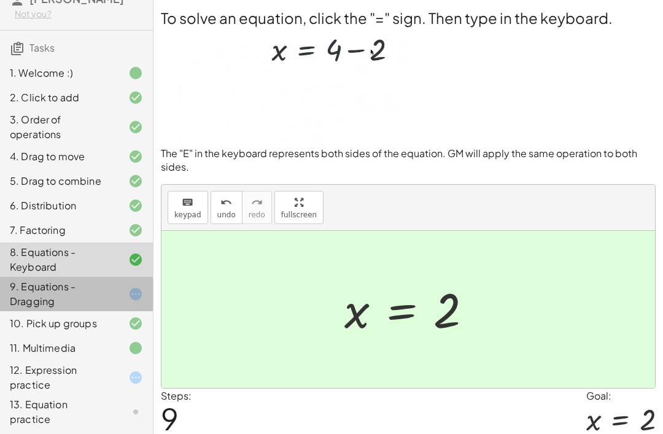
click at [50, 307] on div "9. Equations - Dragging" at bounding box center [59, 293] width 99 height 29
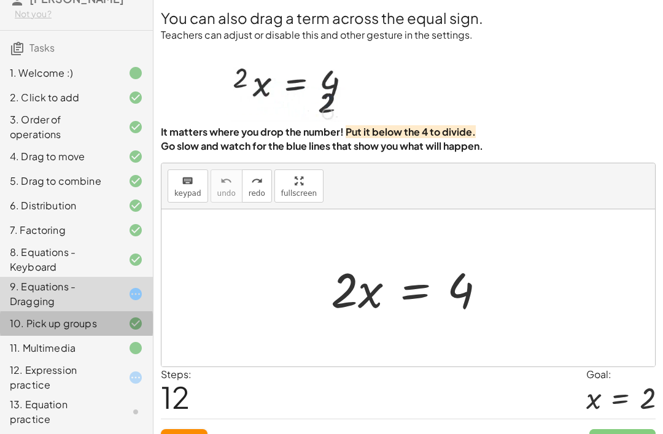
click at [47, 331] on div "10. Pick up groups" at bounding box center [59, 323] width 99 height 15
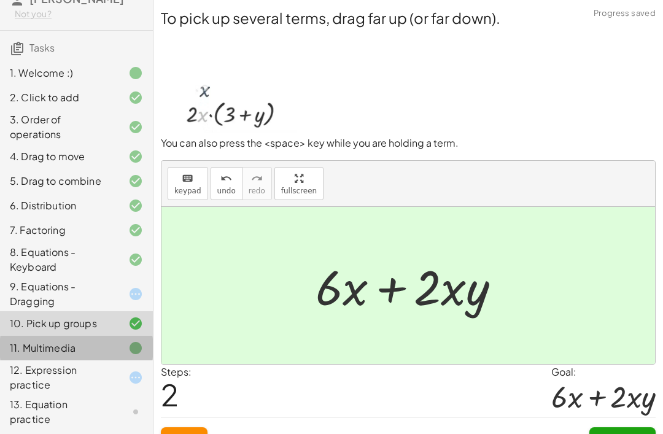
click at [59, 395] on div "11. Multimedia" at bounding box center [76, 412] width 153 height 34
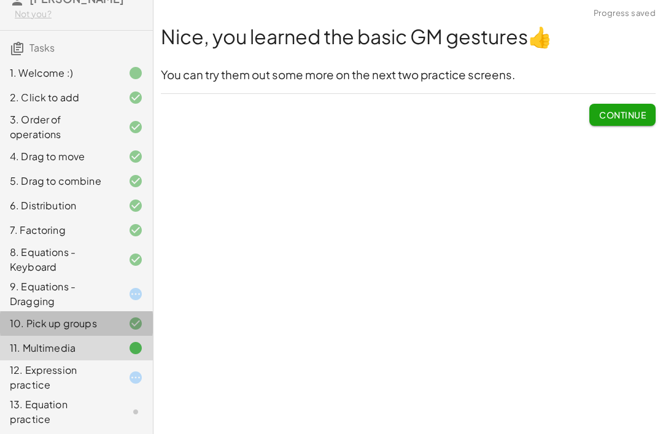
click at [44, 331] on div "10. Pick up groups" at bounding box center [59, 323] width 99 height 15
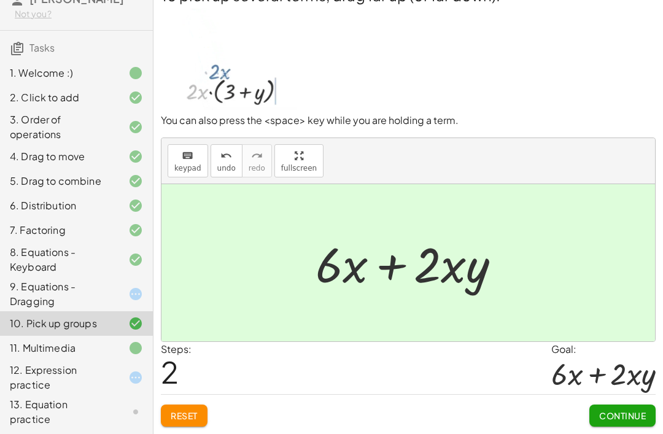
scroll to position [98, 0]
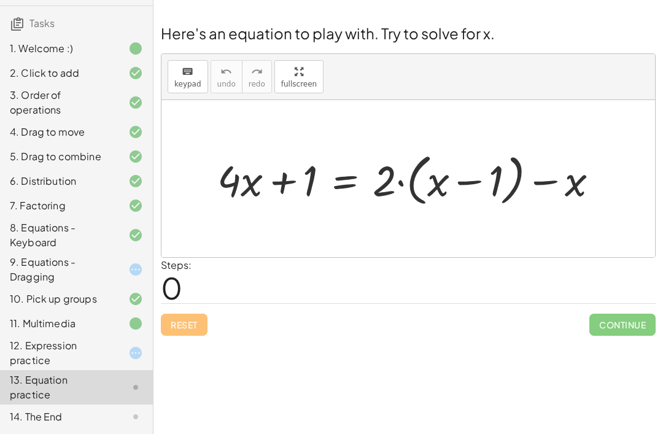
click at [87, 266] on div "9. Equations - Dragging" at bounding box center [59, 269] width 99 height 29
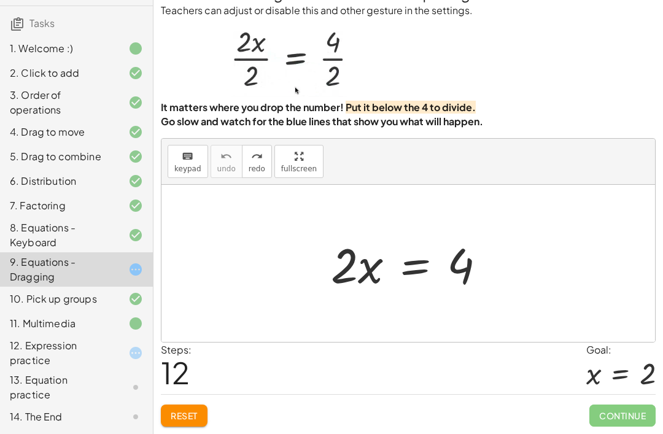
click at [72, 429] on div "14. The End" at bounding box center [76, 417] width 153 height 25
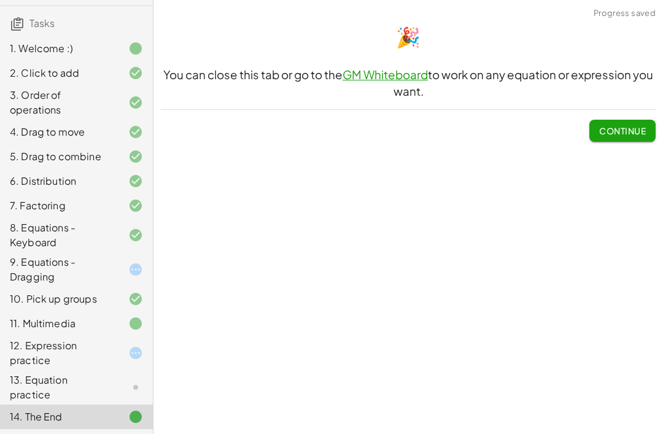
click at [106, 392] on div "13. Equation practice" at bounding box center [59, 387] width 99 height 29
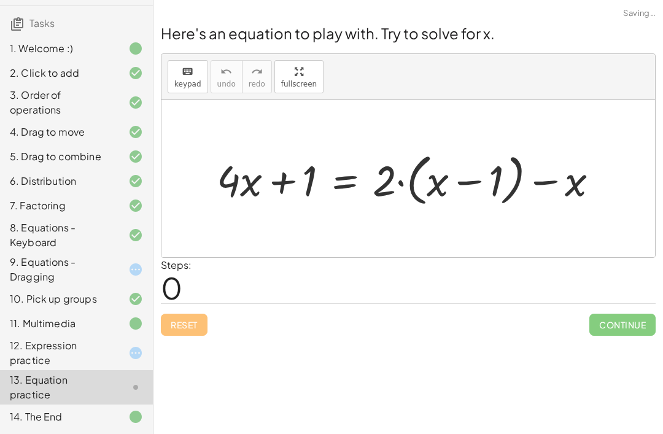
click at [109, 402] on div "13. Equation practice" at bounding box center [76, 387] width 153 height 34
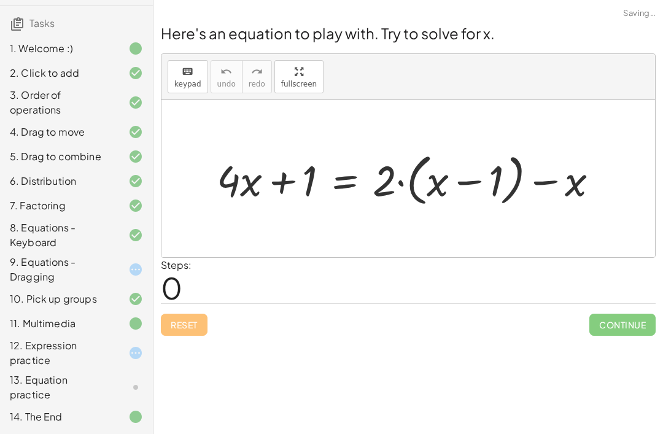
click at [114, 422] on div at bounding box center [126, 417] width 34 height 15
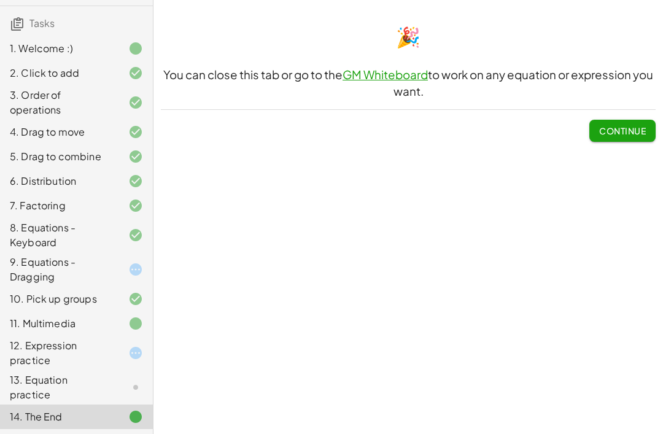
click at [112, 381] on div at bounding box center [126, 387] width 34 height 15
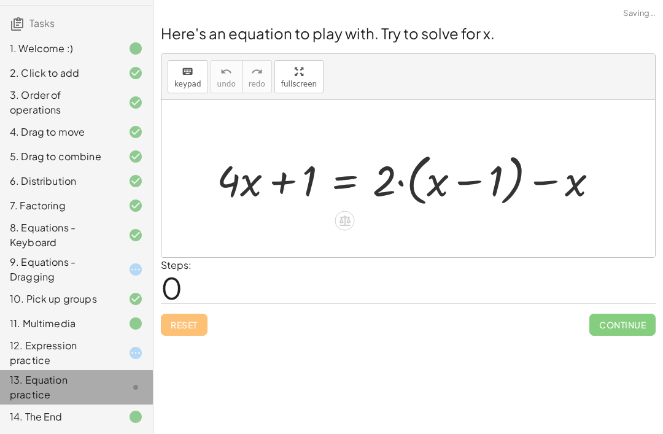
click at [112, 381] on div at bounding box center [126, 387] width 34 height 15
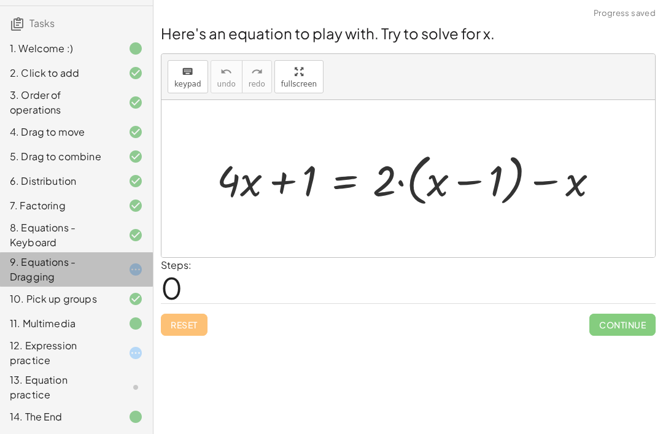
click at [104, 278] on div "9. Equations - Dragging" at bounding box center [59, 269] width 99 height 29
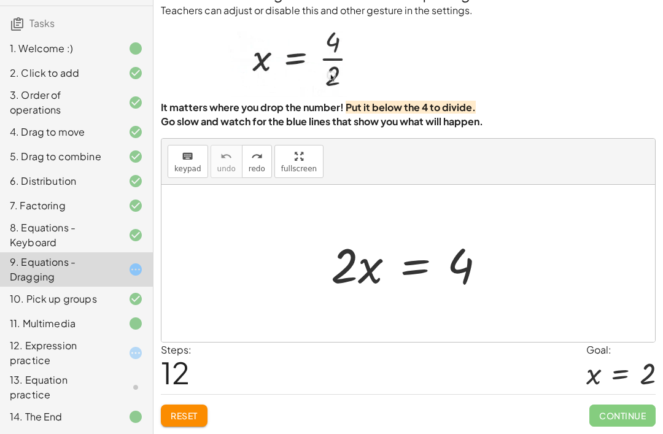
click at [118, 405] on div "12. Expression practice" at bounding box center [76, 417] width 153 height 25
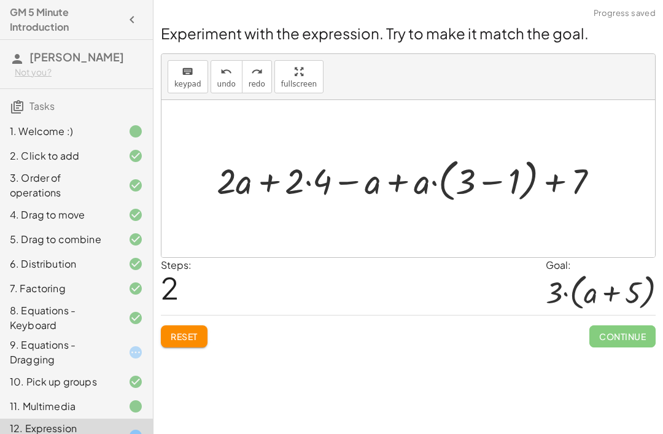
scroll to position [0, 0]
